Goal: Task Accomplishment & Management: Use online tool/utility

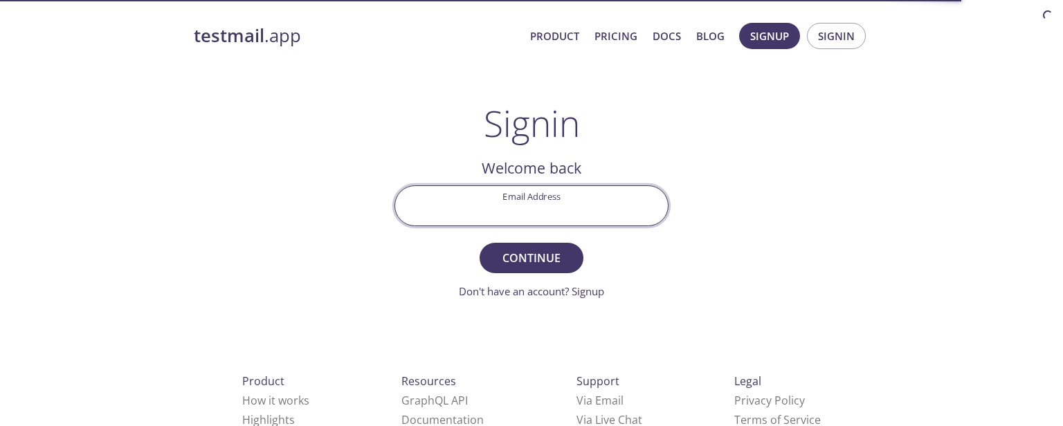
click at [536, 194] on input "Email Address" at bounding box center [531, 205] width 273 height 39
type input "[EMAIL_ADDRESS][DOMAIN_NAME]"
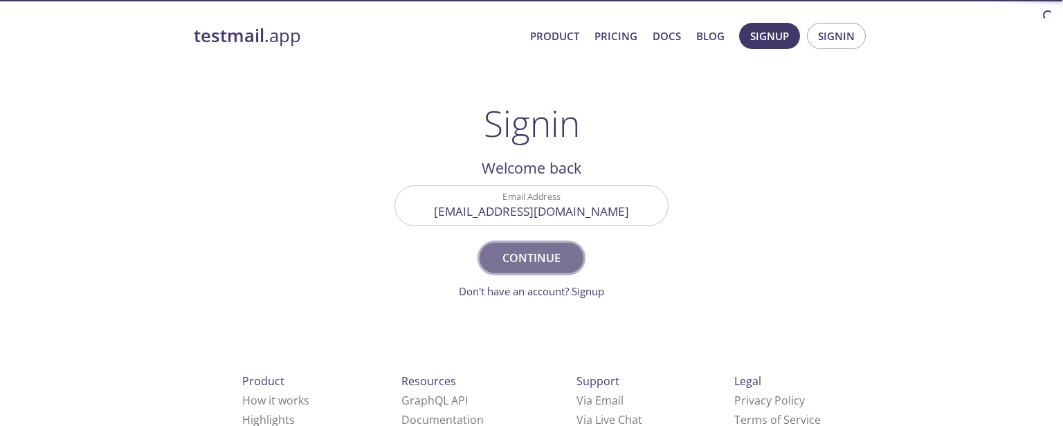
click at [534, 257] on span "Continue" at bounding box center [531, 257] width 73 height 19
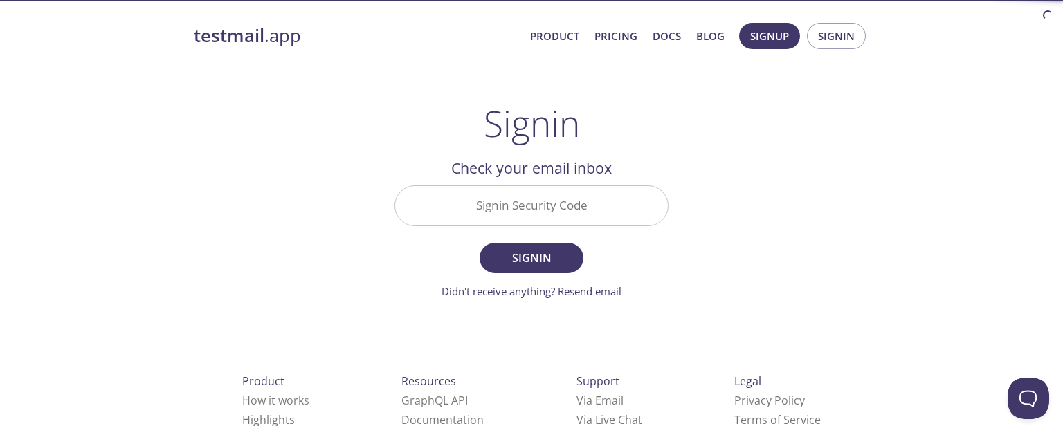
click at [608, 203] on input "Signin Security Code" at bounding box center [531, 205] width 273 height 39
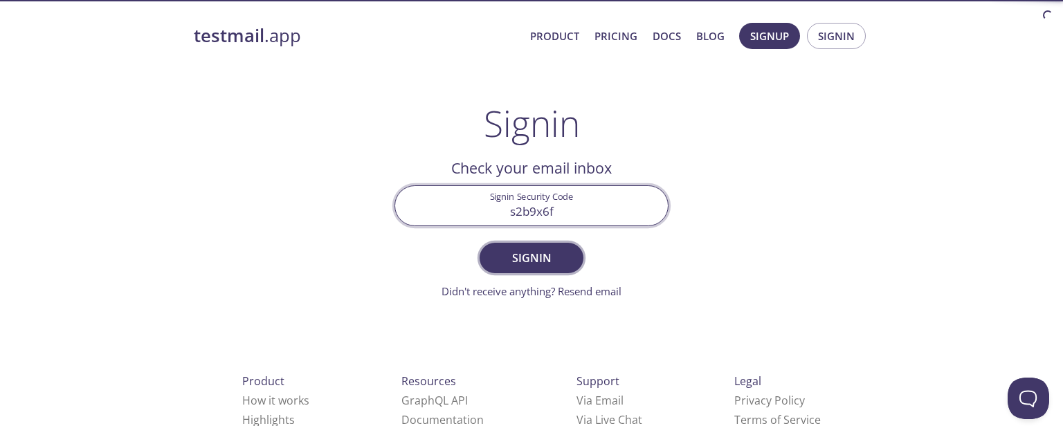
type input "s2b9x6f"
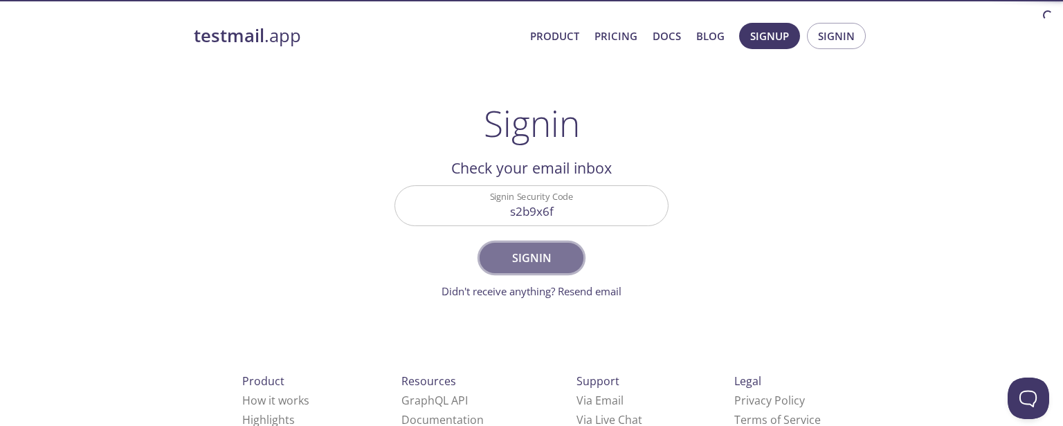
click at [561, 249] on span "Signin" at bounding box center [531, 257] width 73 height 19
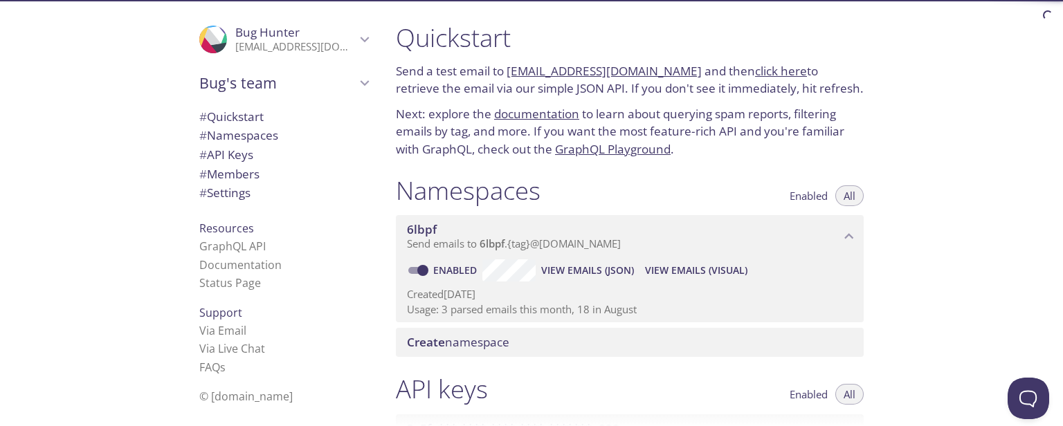
drag, startPoint x: 507, startPoint y: 73, endPoint x: 671, endPoint y: 71, distance: 164.8
click at [671, 71] on p "Send a test email to [EMAIL_ADDRESS][DOMAIN_NAME] and then click here to retrie…" at bounding box center [630, 79] width 468 height 35
copy p "[EMAIL_ADDRESS][DOMAIN_NAME]"
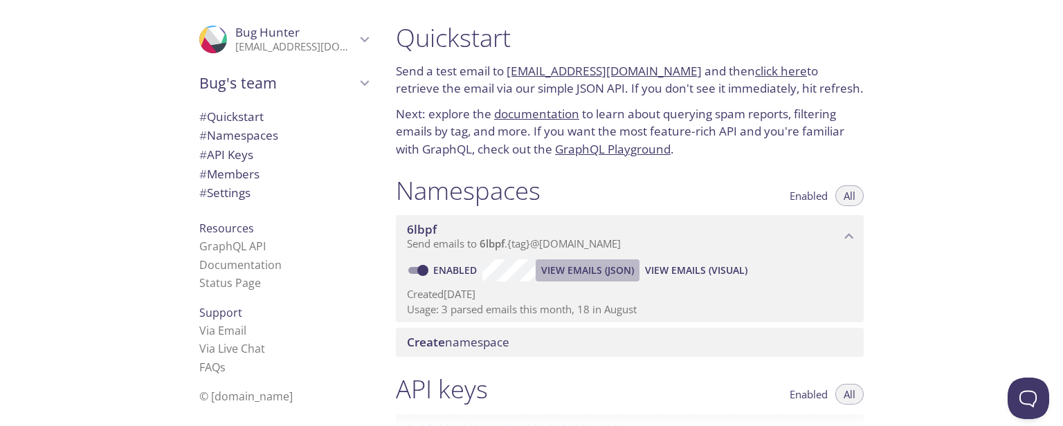
click at [574, 270] on span "View Emails (JSON)" at bounding box center [587, 270] width 93 height 17
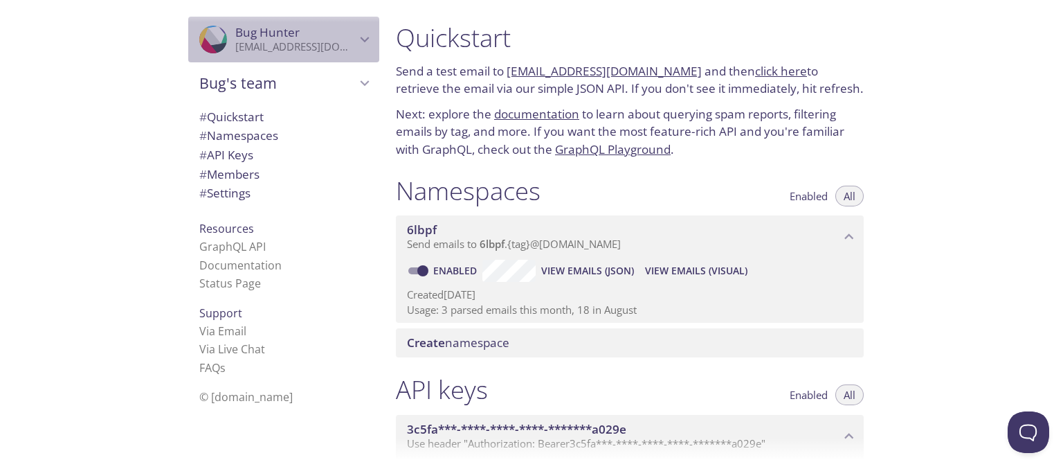
click at [302, 46] on p "[EMAIL_ADDRESS][DOMAIN_NAME]" at bounding box center [295, 47] width 120 height 14
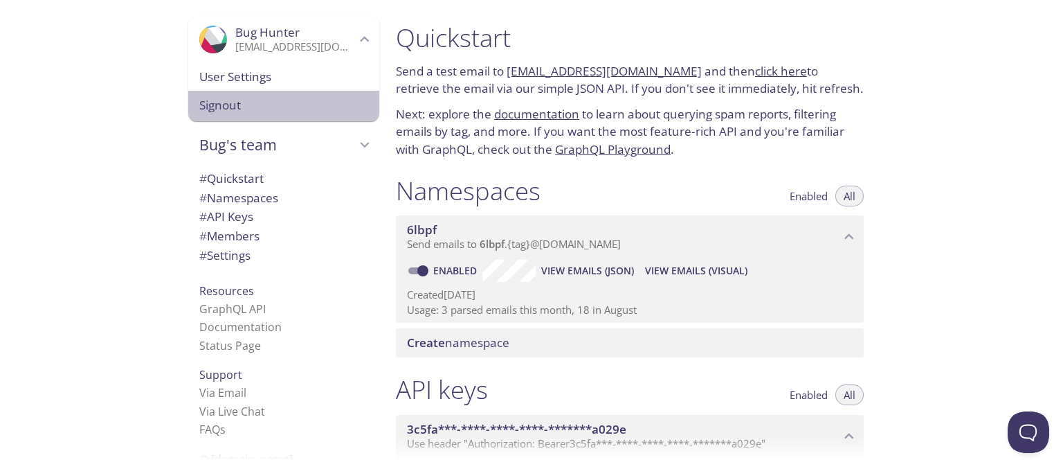
click at [217, 107] on span "Signout" at bounding box center [283, 105] width 169 height 18
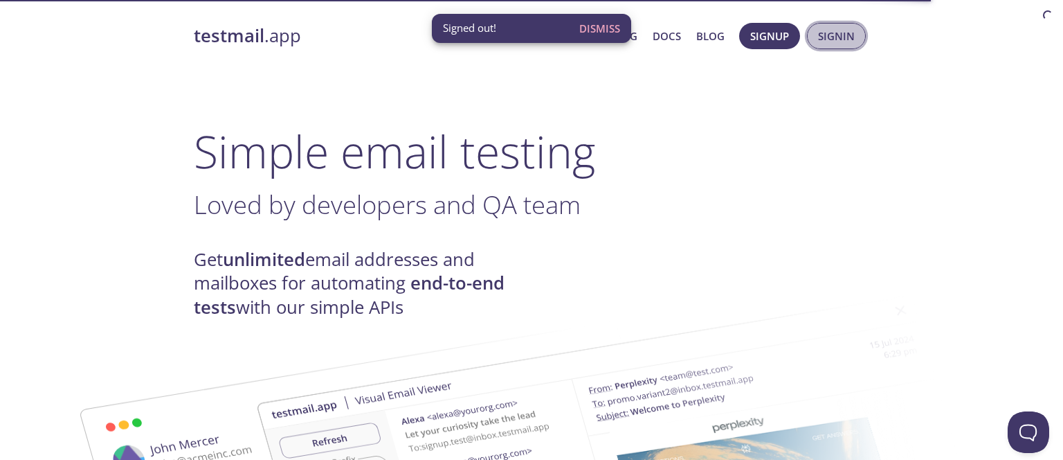
click at [837, 34] on span "Signin" at bounding box center [836, 36] width 37 height 18
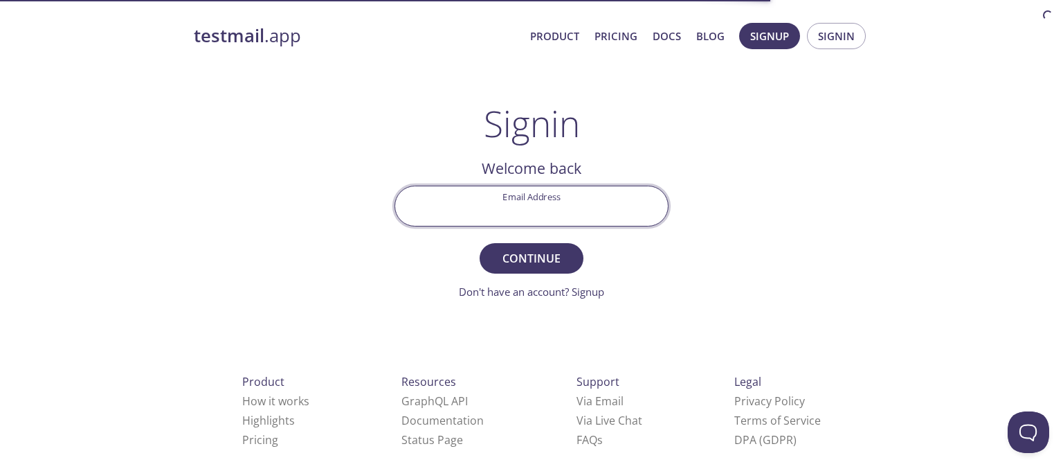
click at [511, 209] on input "Email Address" at bounding box center [531, 205] width 273 height 39
type input "[EMAIL_ADDRESS][DOMAIN_NAME]"
click at [480, 243] on button "Continue" at bounding box center [532, 258] width 104 height 30
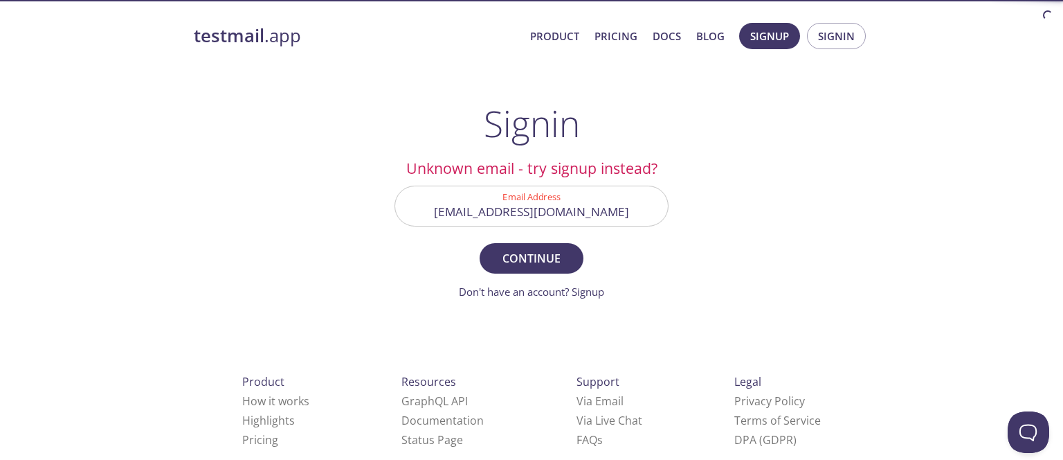
drag, startPoint x: 453, startPoint y: 217, endPoint x: 804, endPoint y: 220, distance: 350.9
click at [668, 220] on input "[EMAIL_ADDRESS][DOMAIN_NAME]" at bounding box center [531, 205] width 273 height 39
